Goal: Task Accomplishment & Management: Manage account settings

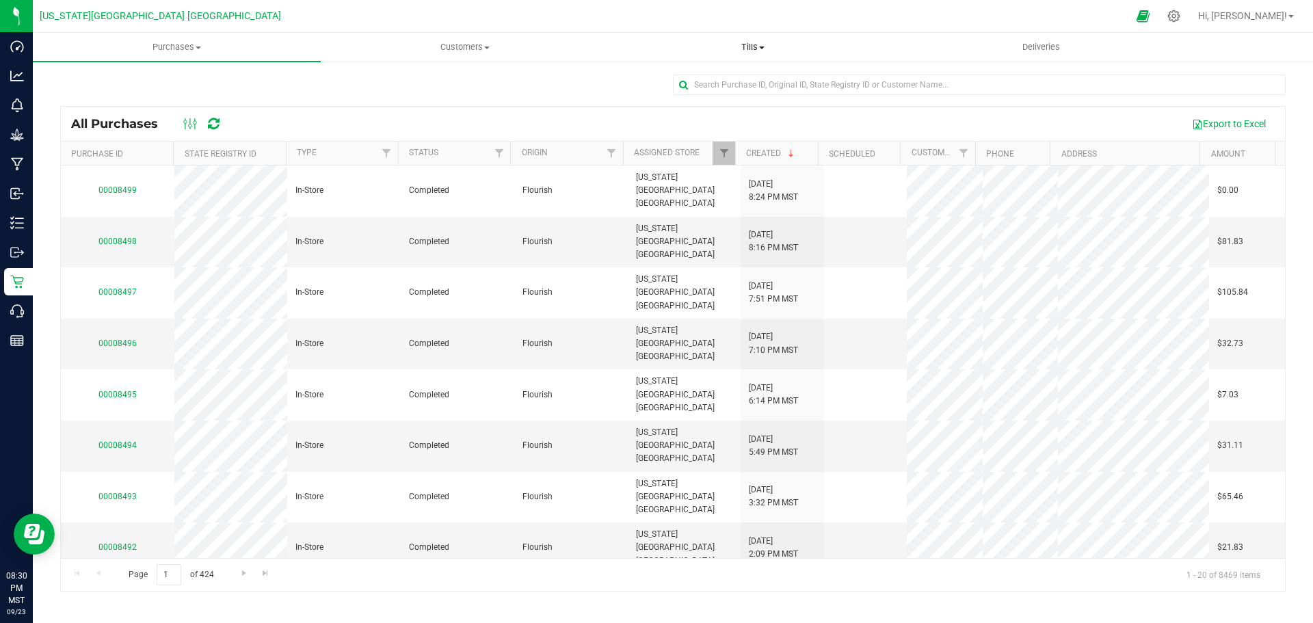
click at [750, 42] on span "Tills" at bounding box center [752, 47] width 287 height 12
click at [650, 85] on span "Manage tills" at bounding box center [655, 83] width 92 height 12
